Goal: Task Accomplishment & Management: Manage account settings

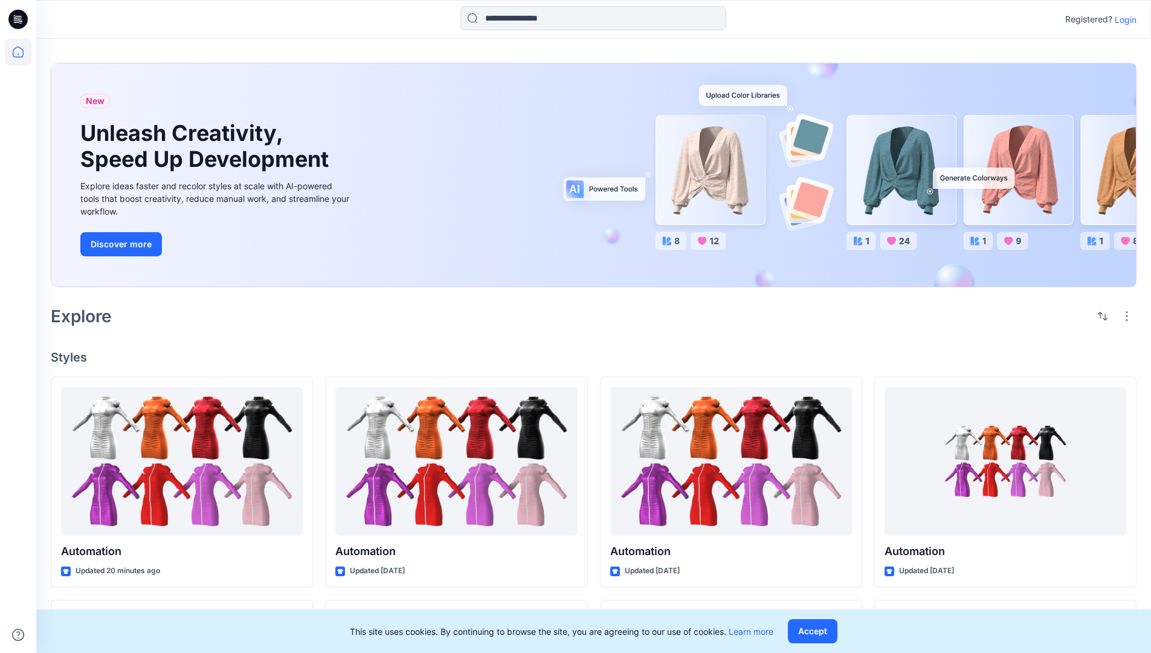
click at [1123, 19] on p "Login" at bounding box center [1126, 19] width 22 height 13
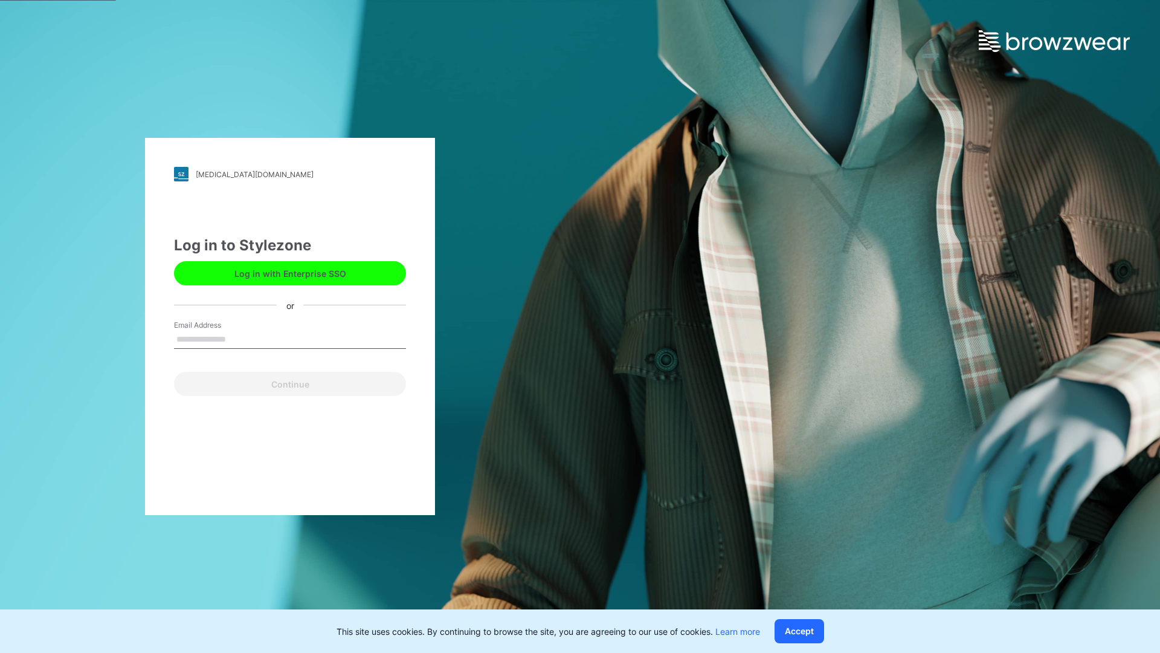
click at [239, 338] on input "Email Address" at bounding box center [290, 340] width 232 height 18
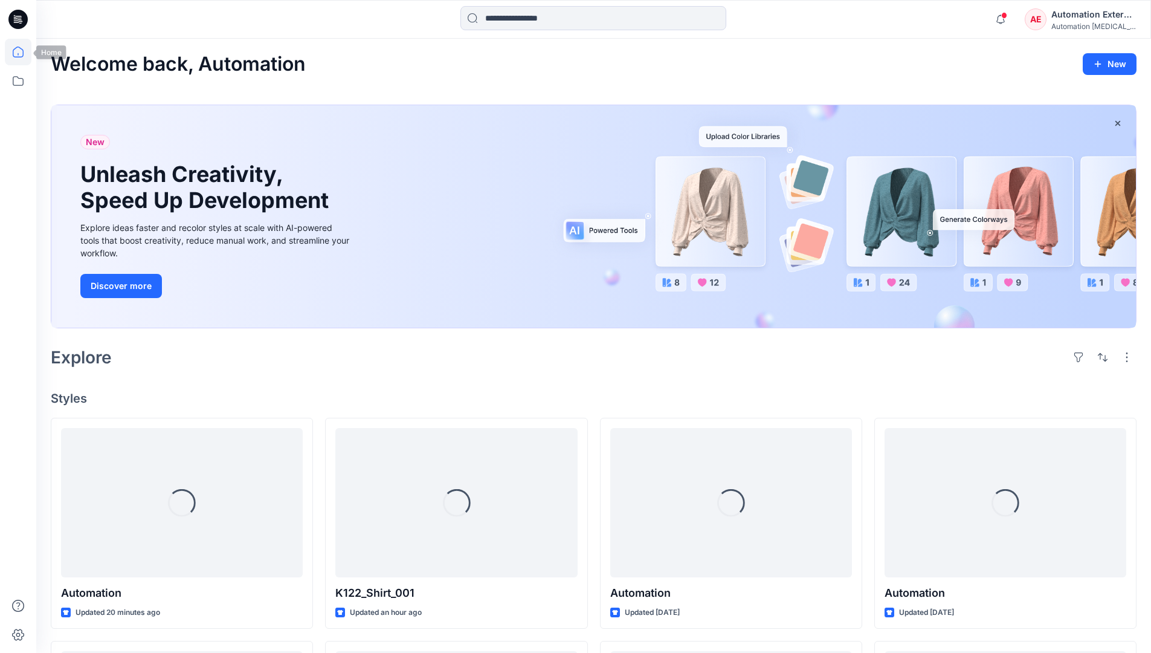
click at [23, 52] on icon at bounding box center [18, 52] width 11 height 11
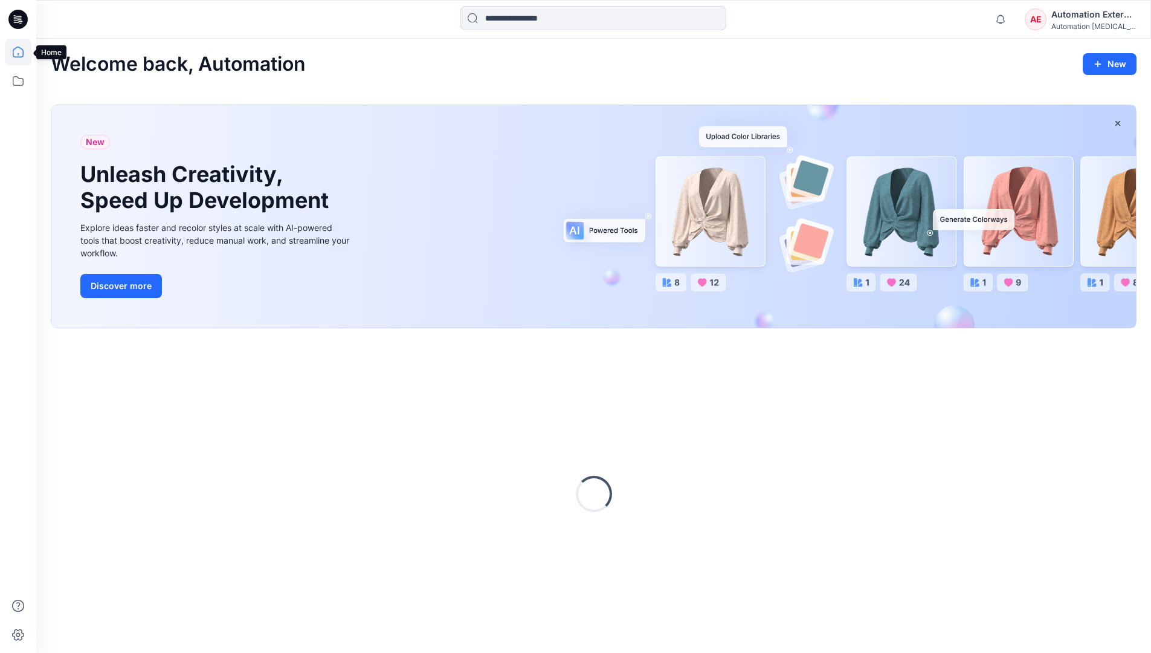
click at [1049, 24] on div "AE Automation External Automation [MEDICAL_DATA]..." at bounding box center [1080, 19] width 111 height 24
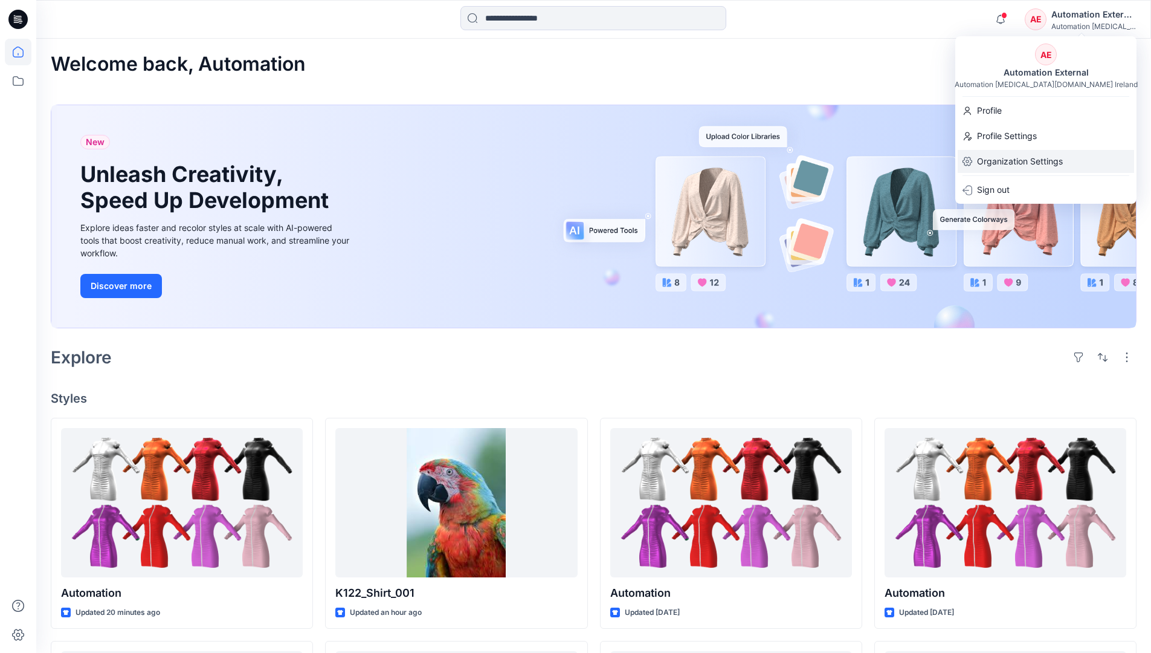
click at [1017, 159] on p "Organization Settings" at bounding box center [1020, 161] width 86 height 23
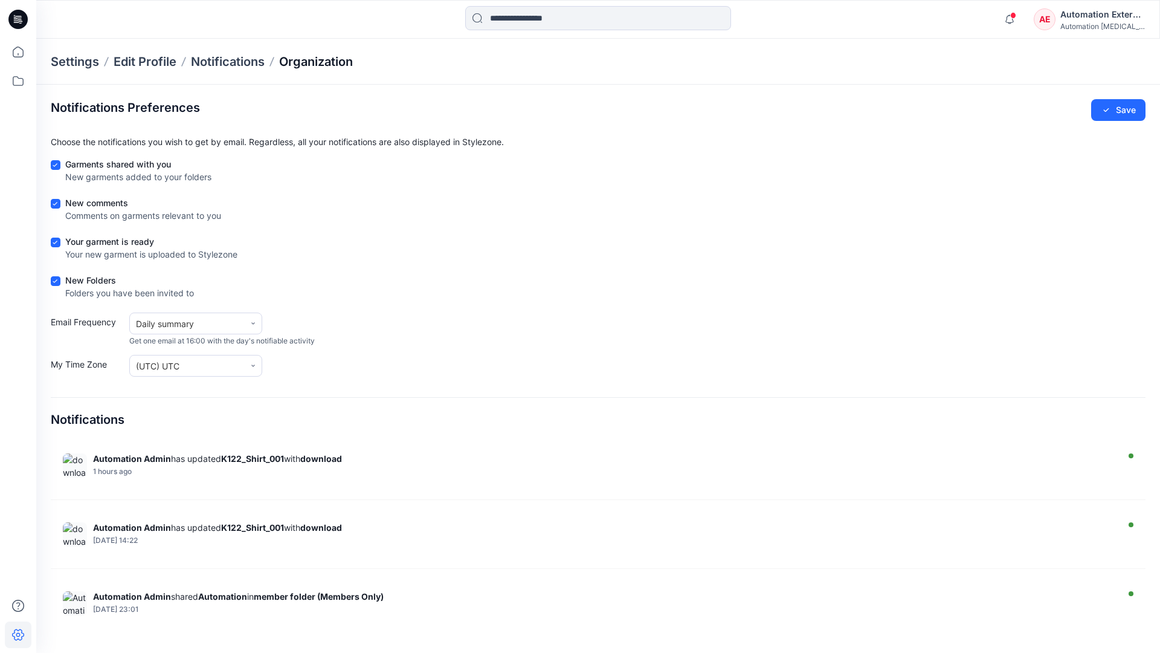
click at [317, 59] on p "Organization" at bounding box center [316, 61] width 74 height 17
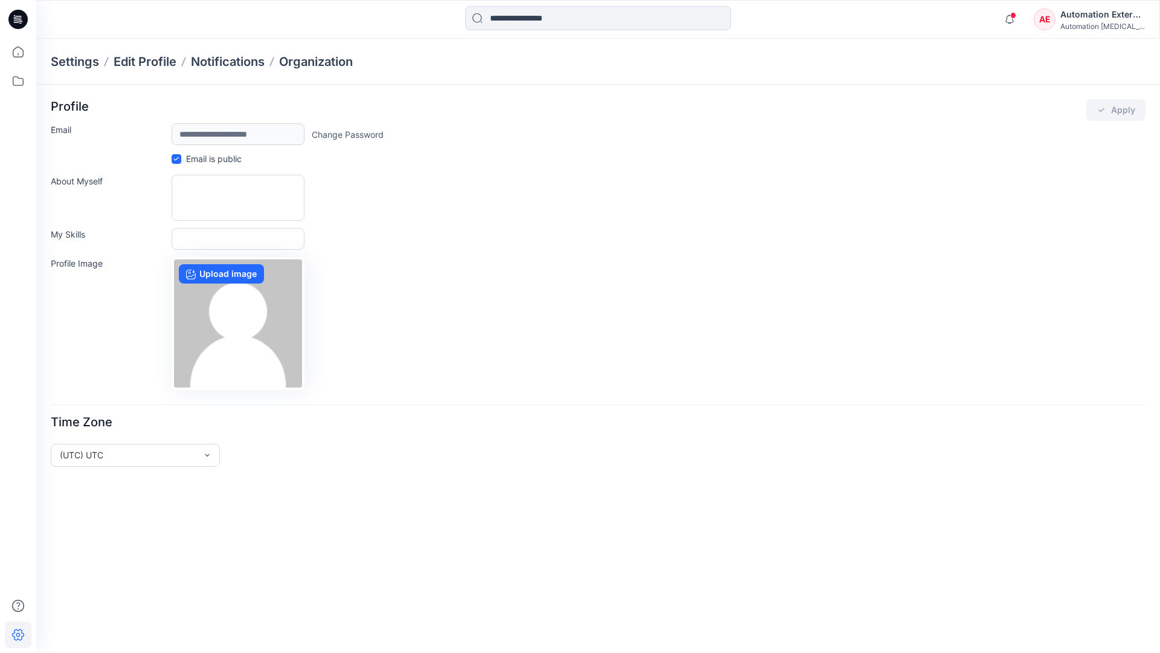
click at [1104, 19] on div "Automation External" at bounding box center [1103, 14] width 85 height 15
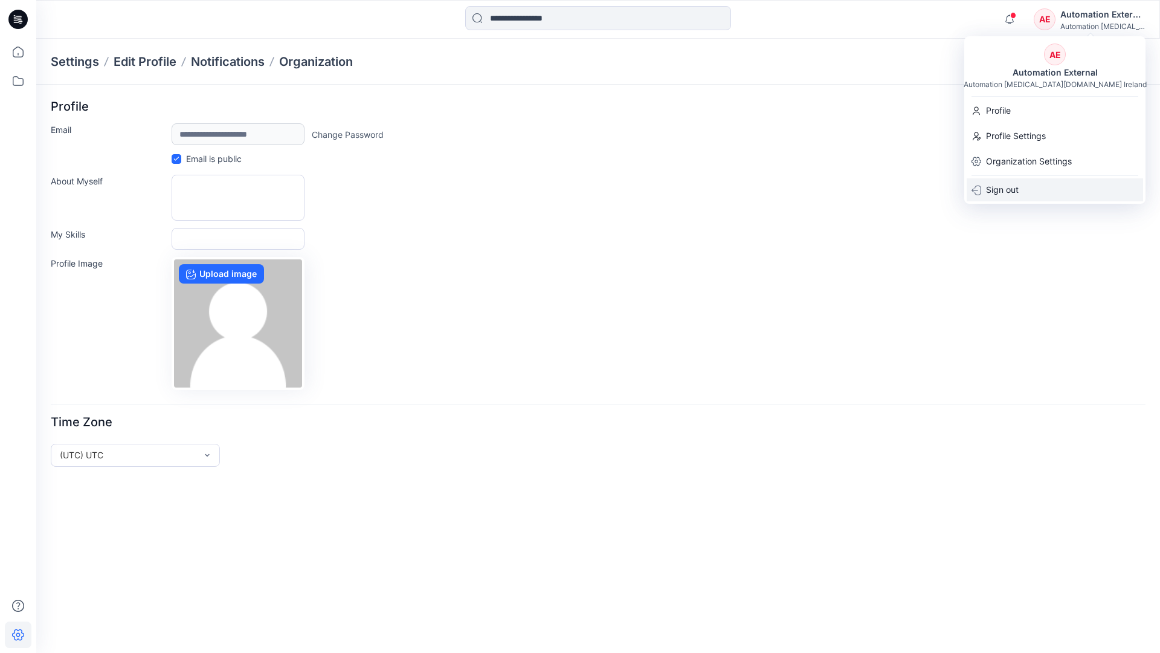
click at [1026, 188] on div "Sign out" at bounding box center [1055, 189] width 176 height 23
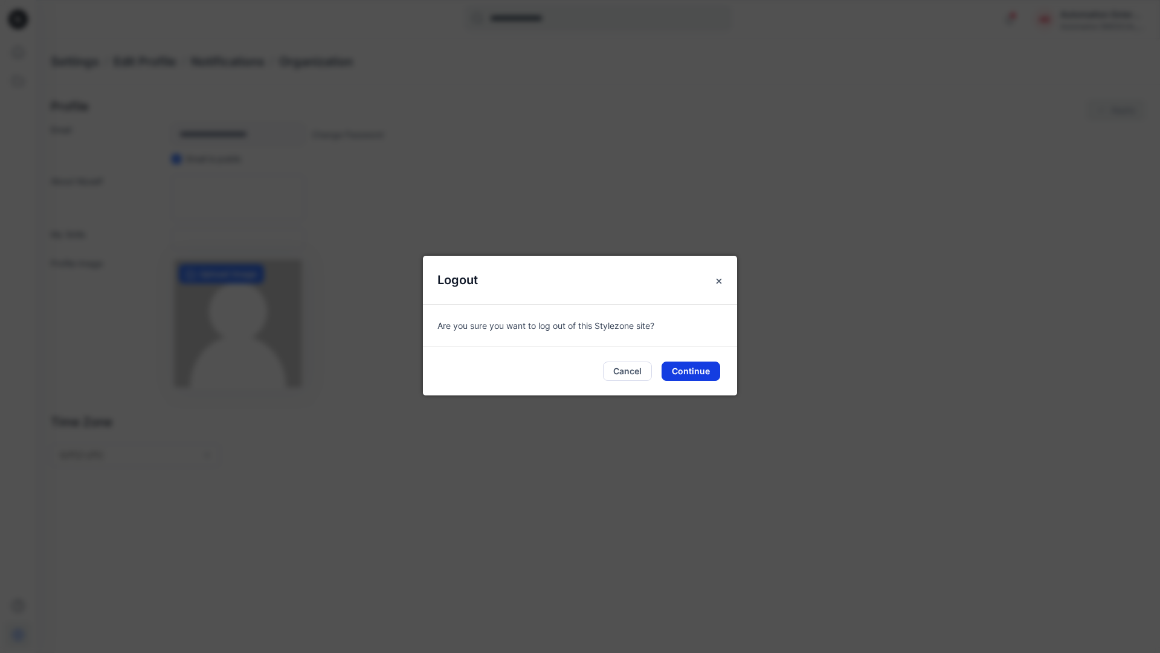
click at [699, 366] on button "Continue" at bounding box center [691, 370] width 59 height 19
